Goal: Navigation & Orientation: Find specific page/section

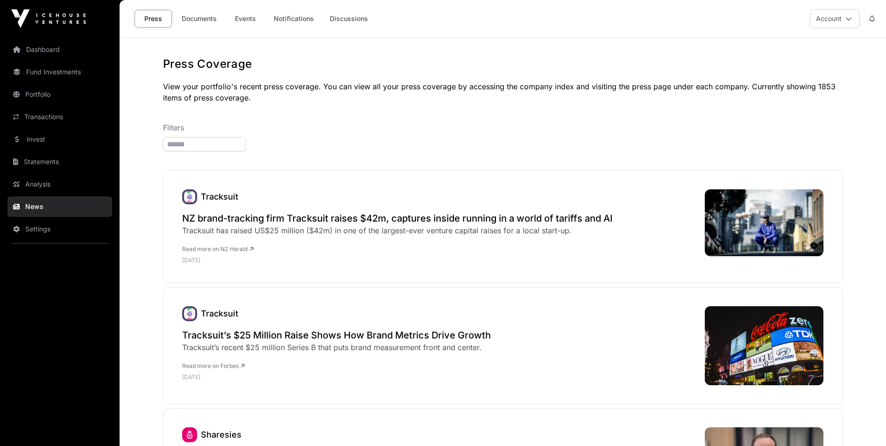
click at [841, 13] on button "Account" at bounding box center [835, 18] width 50 height 19
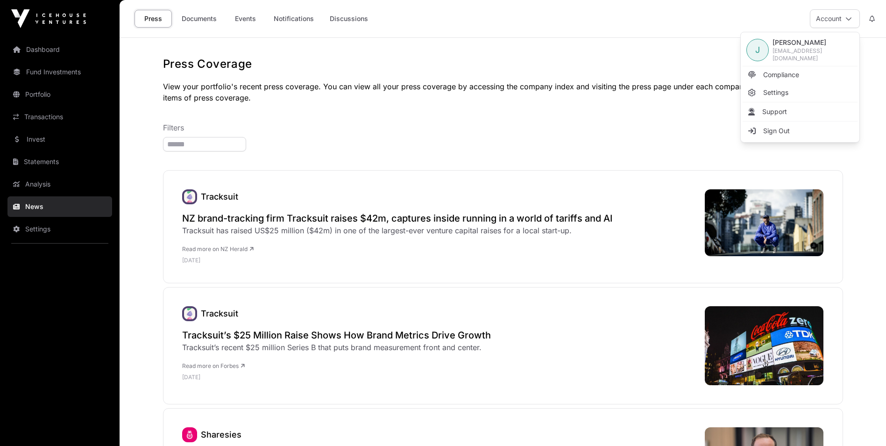
click at [795, 71] on span "Compliance" at bounding box center [782, 74] width 36 height 9
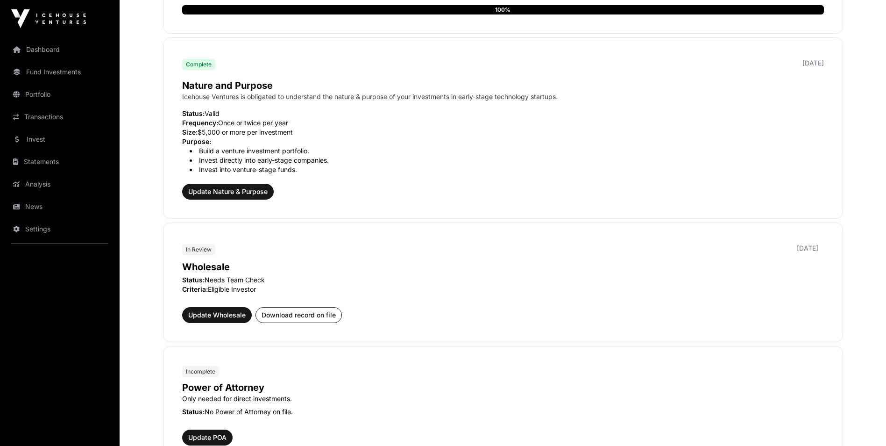
scroll to position [327, 0]
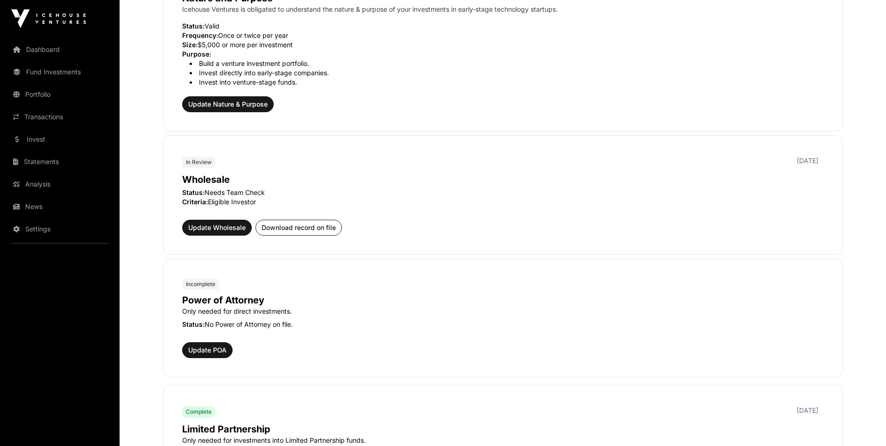
scroll to position [327, 0]
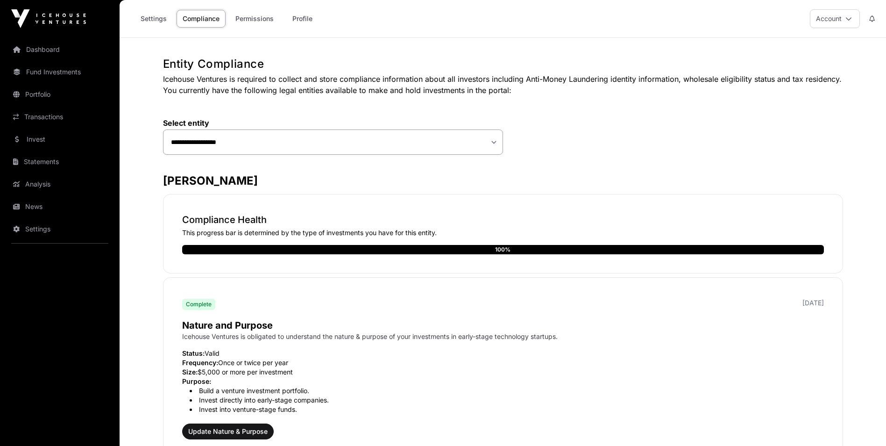
click at [251, 13] on link "Permissions" at bounding box center [254, 19] width 50 height 18
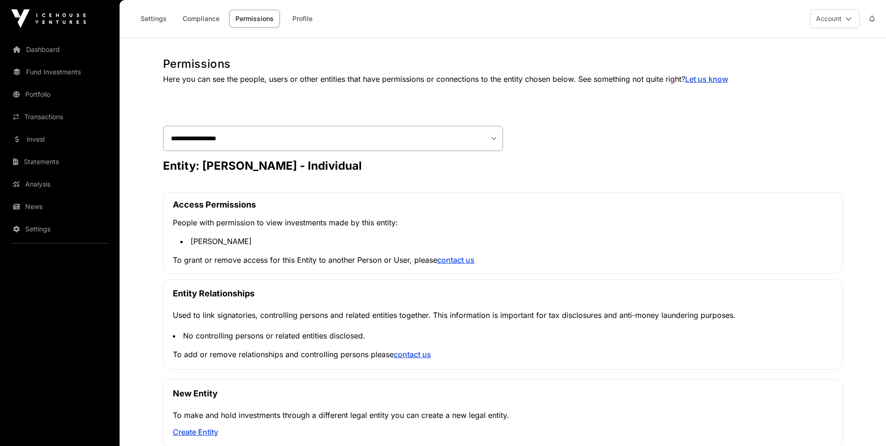
click at [202, 10] on link "Compliance" at bounding box center [201, 19] width 49 height 18
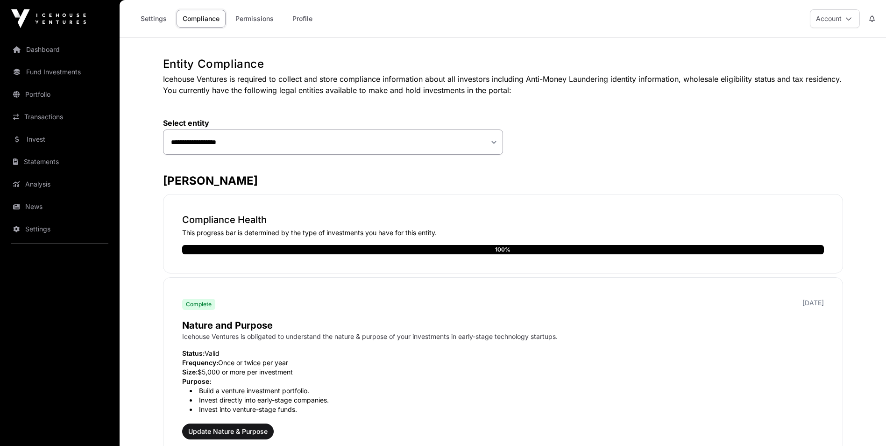
scroll to position [327, 0]
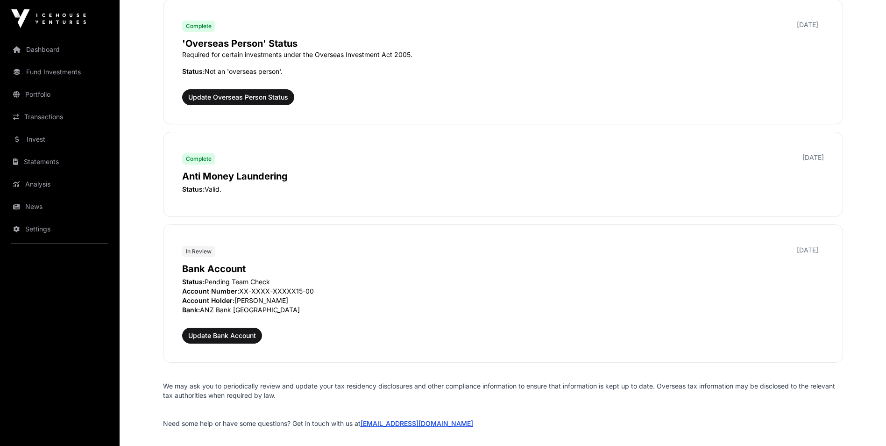
scroll to position [1097, 0]
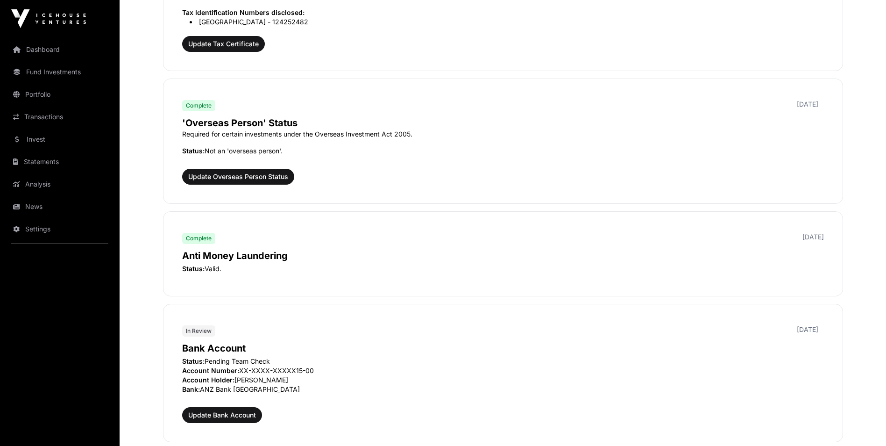
click at [51, 71] on link "Fund Investments" at bounding box center [59, 72] width 105 height 21
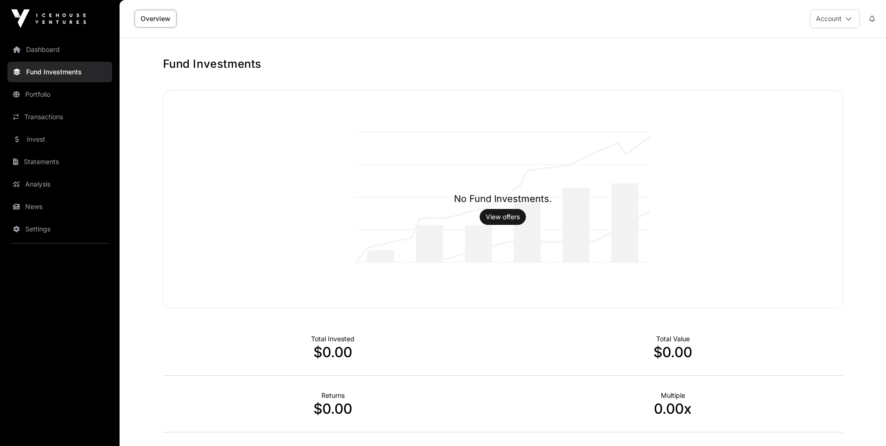
click at [29, 94] on link "Portfolio" at bounding box center [59, 94] width 105 height 21
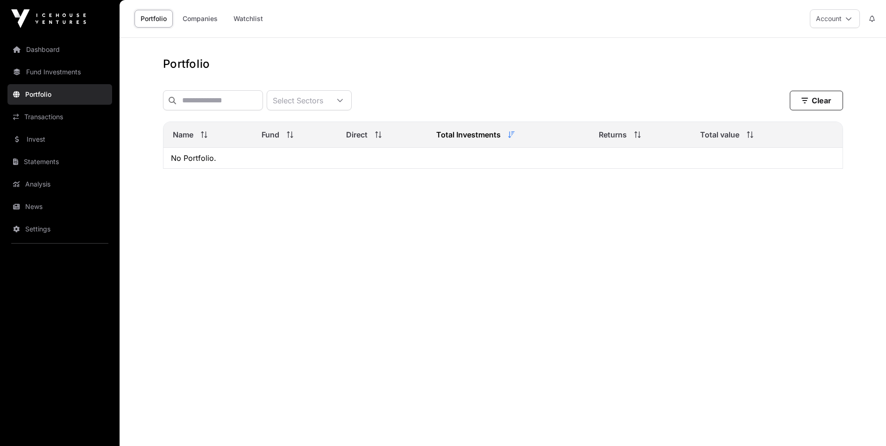
click at [50, 116] on link "Transactions" at bounding box center [59, 117] width 105 height 21
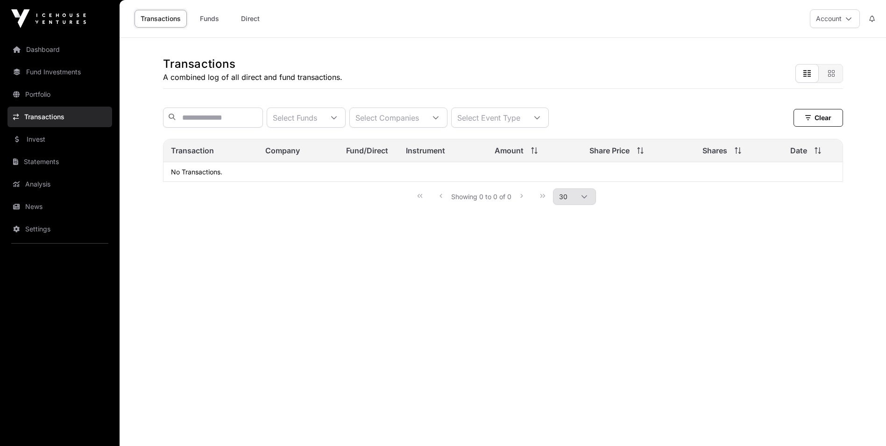
click at [49, 142] on link "Invest" at bounding box center [59, 139] width 105 height 21
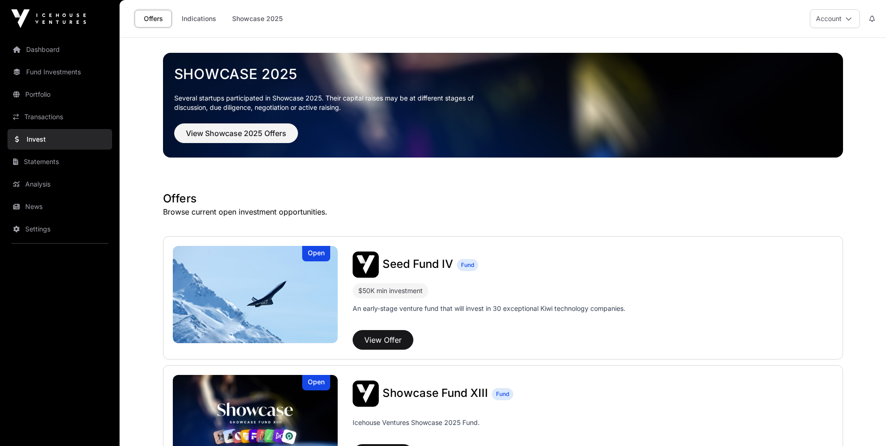
click at [846, 16] on icon at bounding box center [849, 18] width 7 height 7
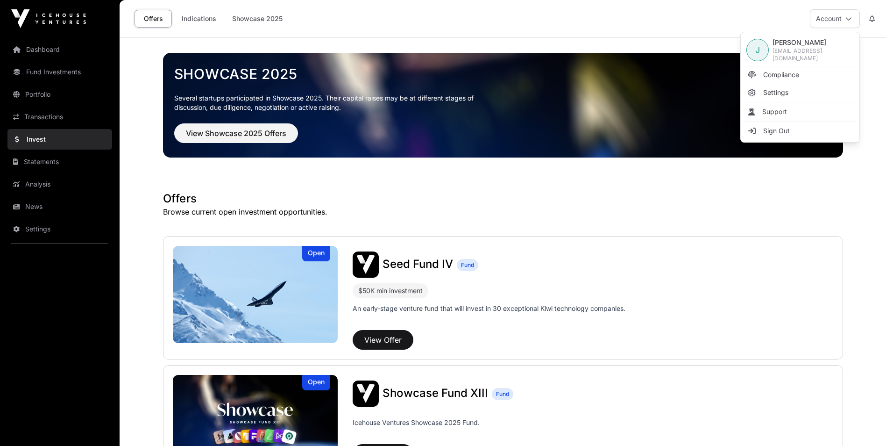
click at [662, 52] on div "Showcase 2025 Several startups participated in Showcase 2025. Their capital rai…" at bounding box center [503, 105] width 680 height 135
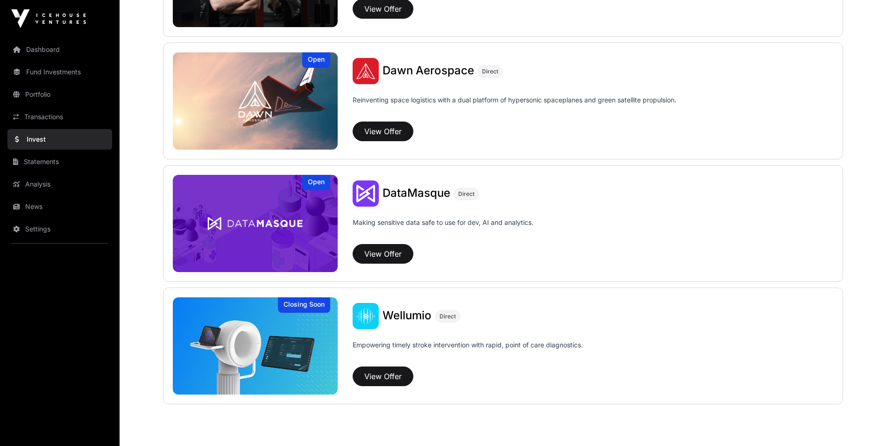
scroll to position [971, 0]
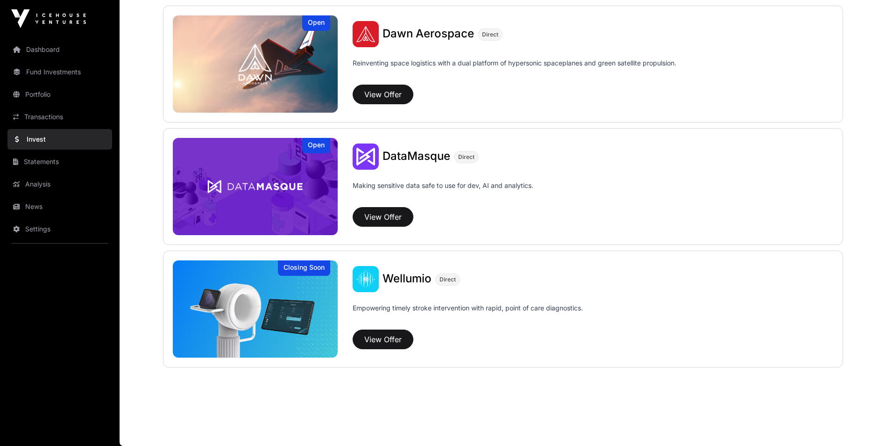
click at [46, 166] on link "Statements" at bounding box center [59, 161] width 105 height 21
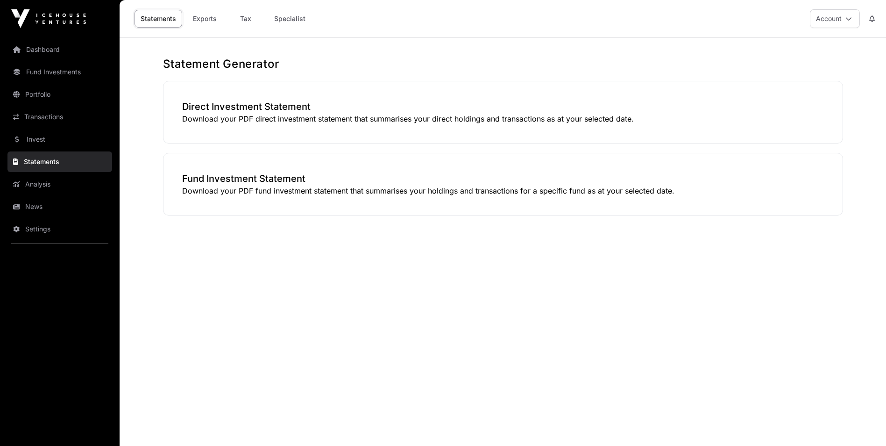
click at [244, 193] on p "Download your PDF fund investment statement that summarises your holdings and t…" at bounding box center [503, 190] width 642 height 11
click at [83, 184] on link "Analysis" at bounding box center [59, 184] width 105 height 21
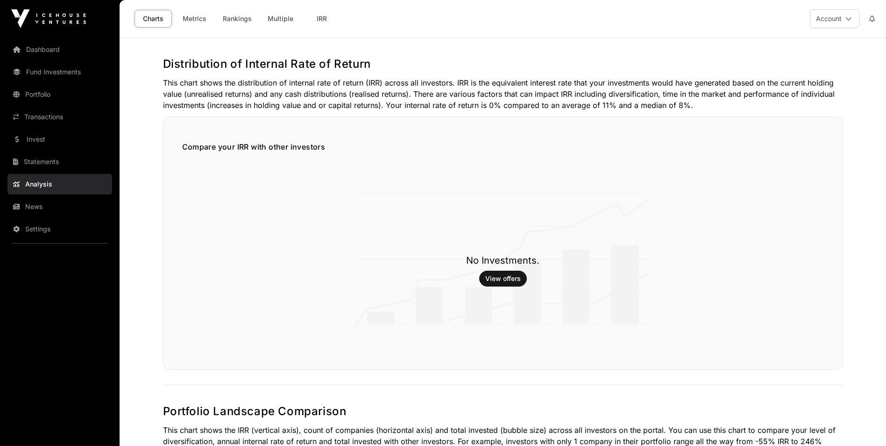
click at [35, 205] on link "News" at bounding box center [59, 206] width 105 height 21
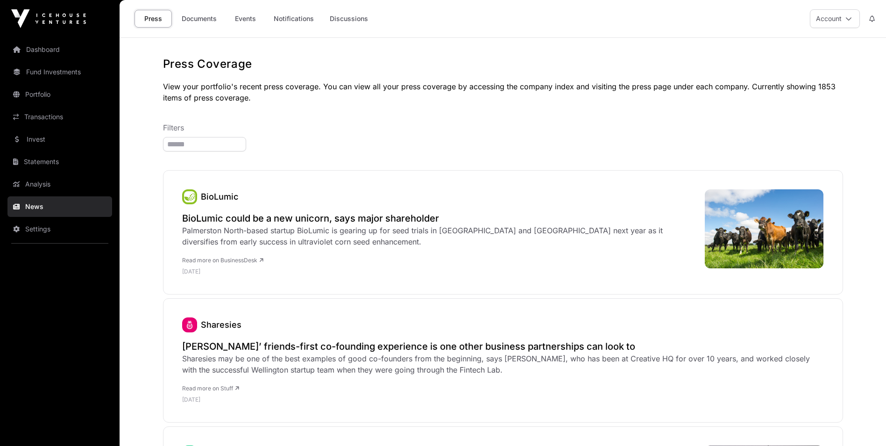
click at [40, 224] on link "Settings" at bounding box center [59, 229] width 105 height 21
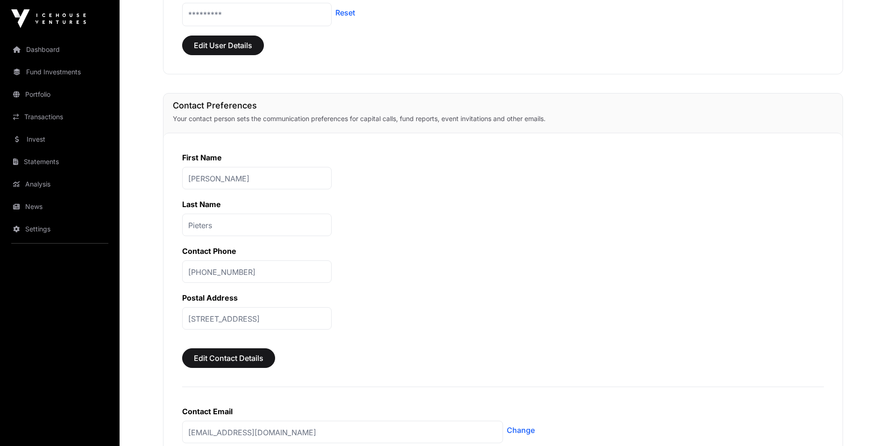
scroll to position [327, 0]
